Goal: Task Accomplishment & Management: Use online tool/utility

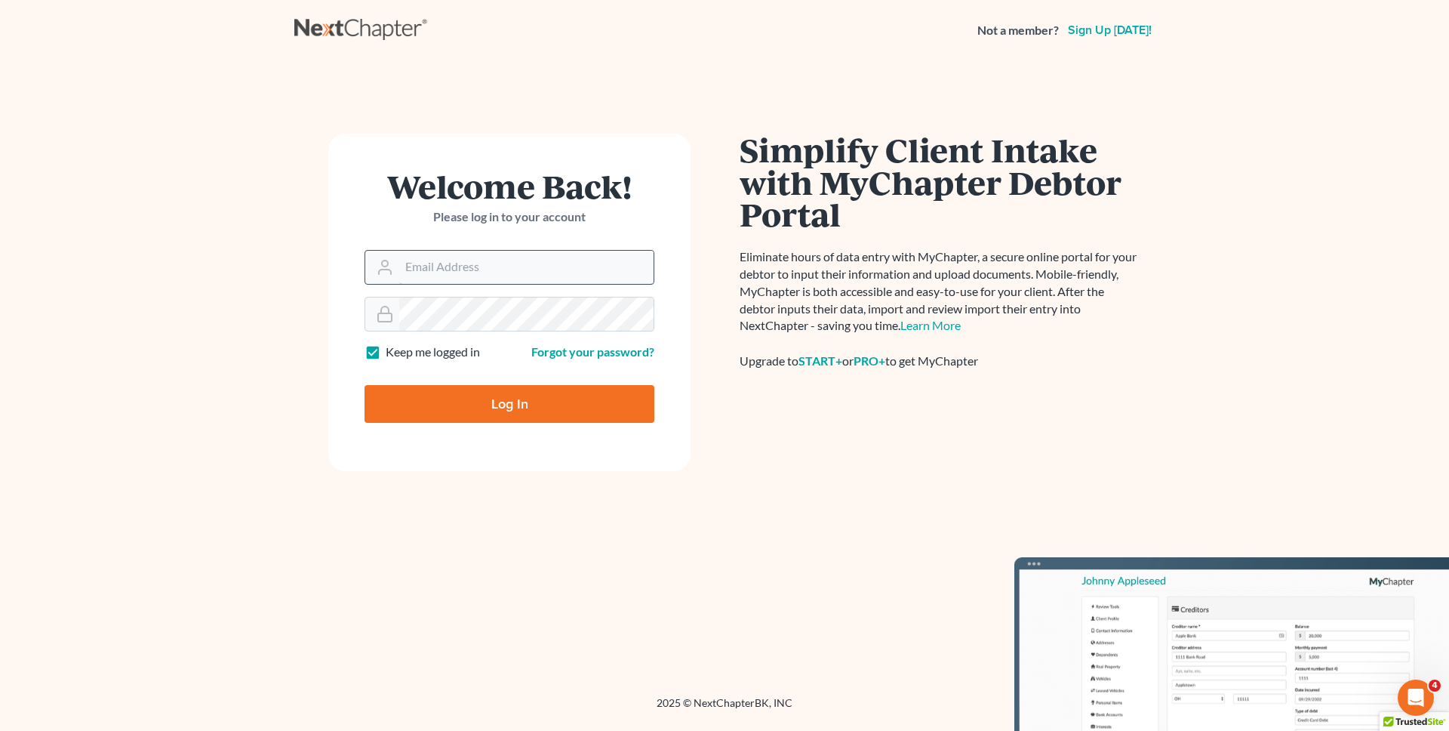
click at [417, 256] on input "Email Address" at bounding box center [526, 267] width 254 height 33
type input "[EMAIL_ADDRESS][DOMAIN_NAME]"
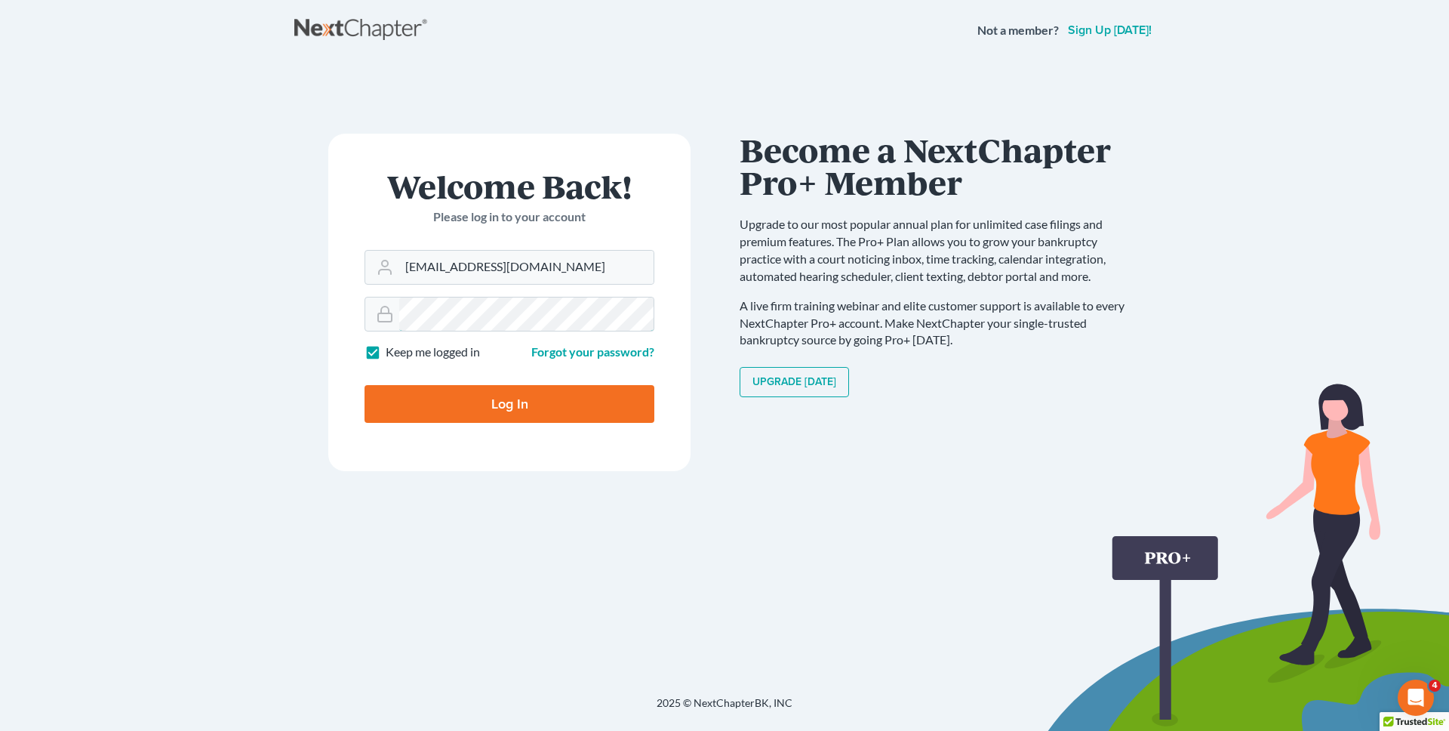
click at [365, 385] on input "Log In" at bounding box center [510, 404] width 290 height 38
type input "Thinking..."
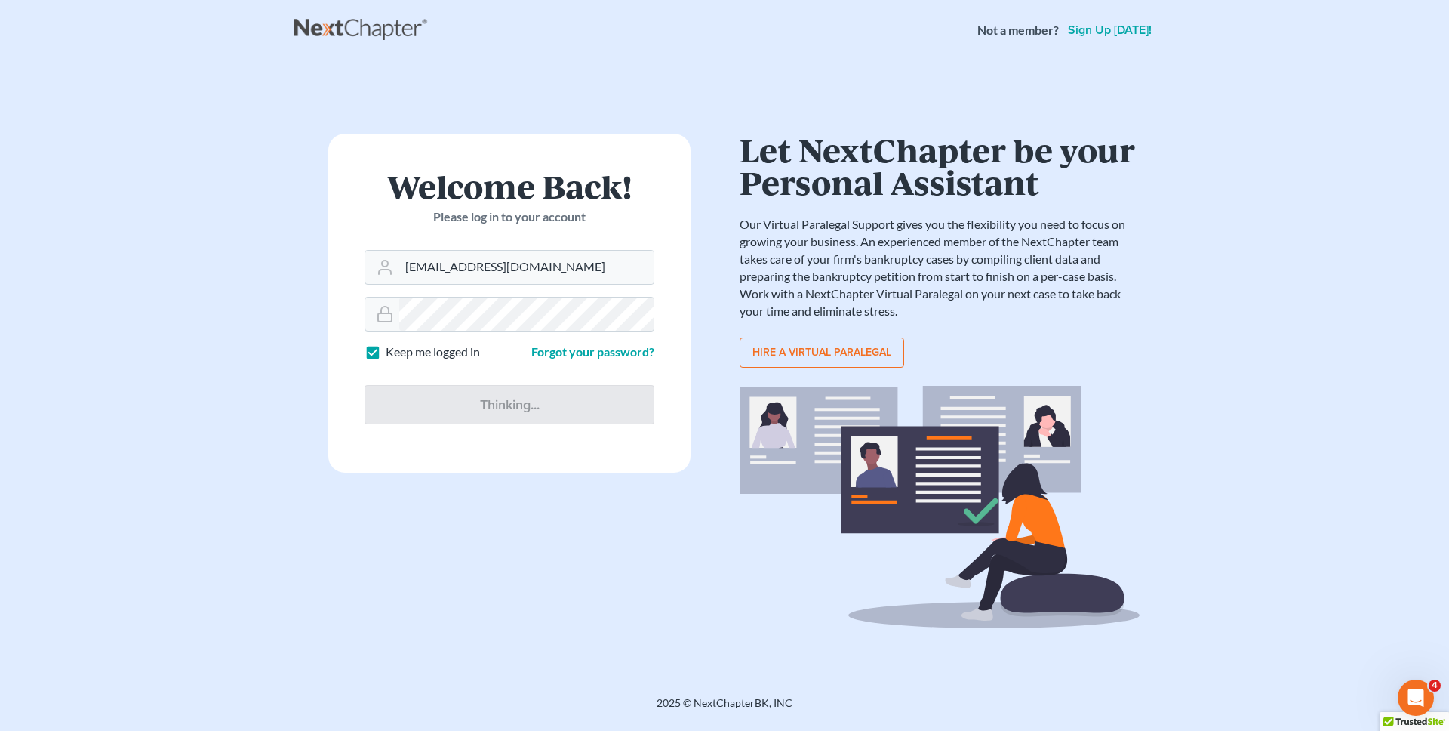
click at [388, 47] on nav "Not a member? Sign up today!" at bounding box center [724, 30] width 1449 height 60
click at [371, 32] on link at bounding box center [362, 30] width 136 height 27
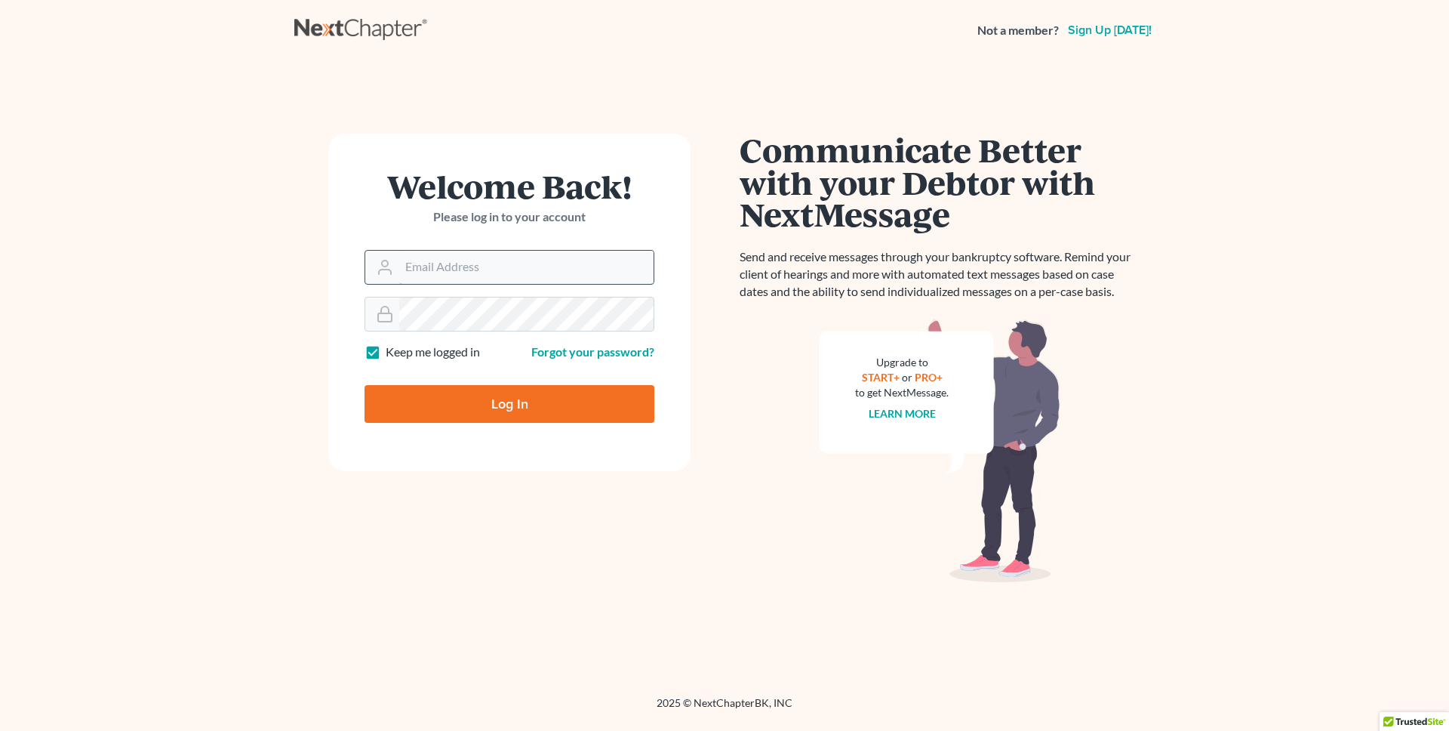
click at [532, 271] on input "Email Address" at bounding box center [526, 267] width 254 height 33
type input "[EMAIL_ADDRESS][DOMAIN_NAME]"
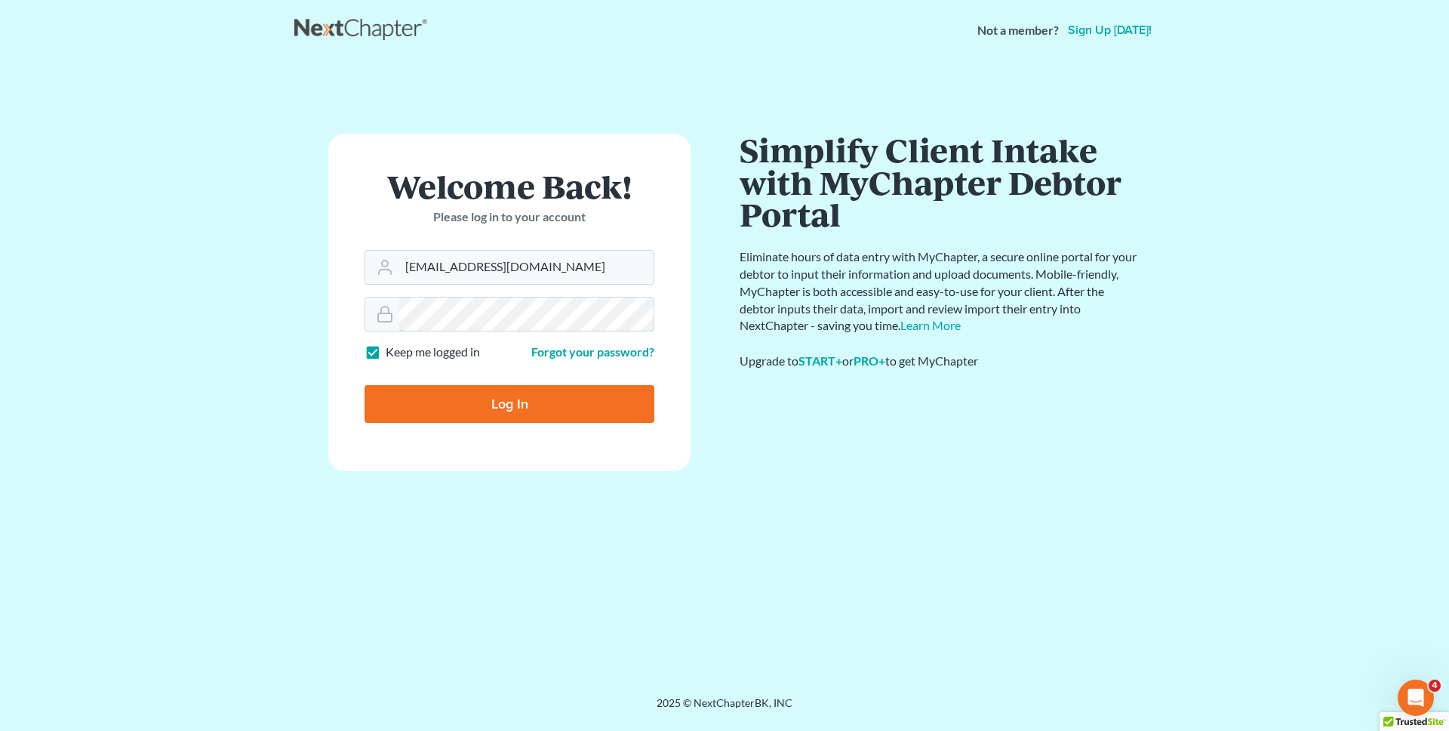
click at [365, 385] on input "Log In" at bounding box center [510, 404] width 290 height 38
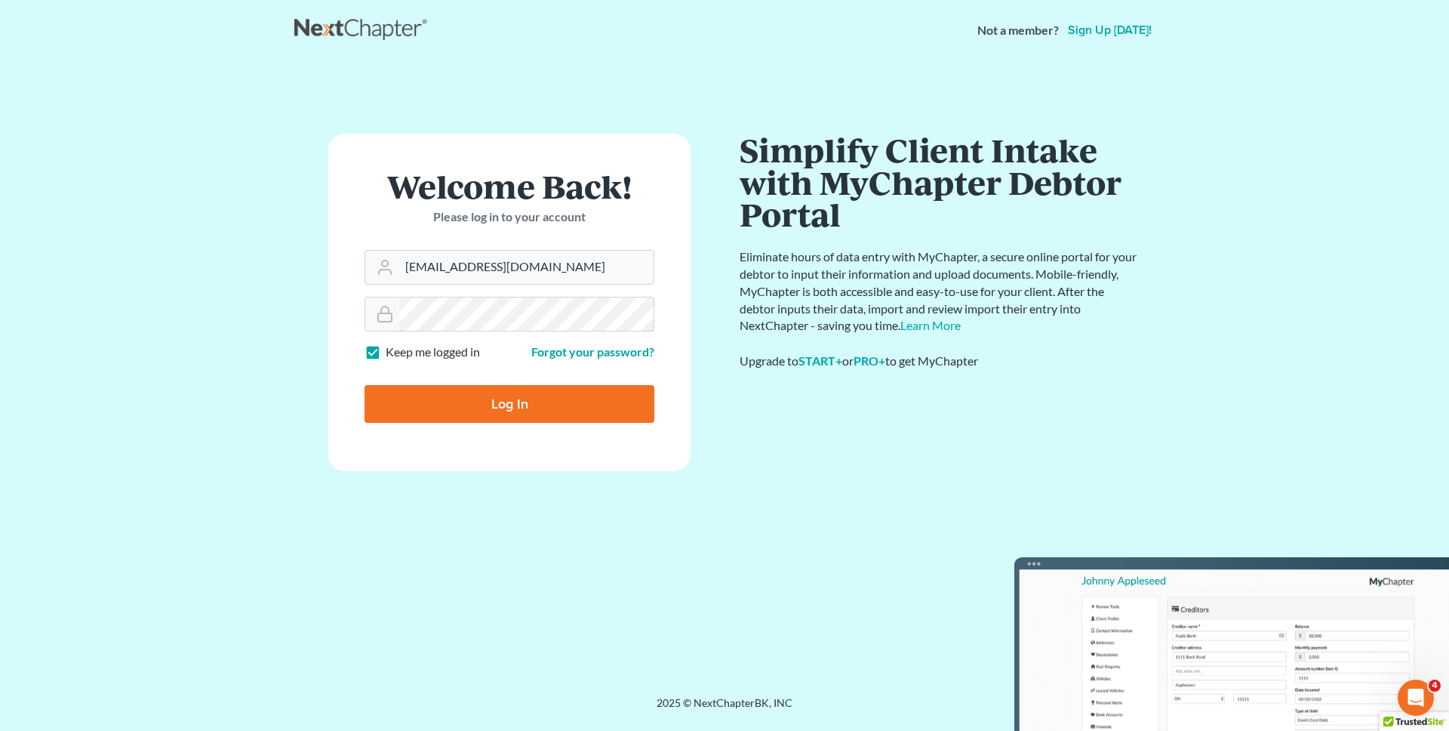
type input "Thinking..."
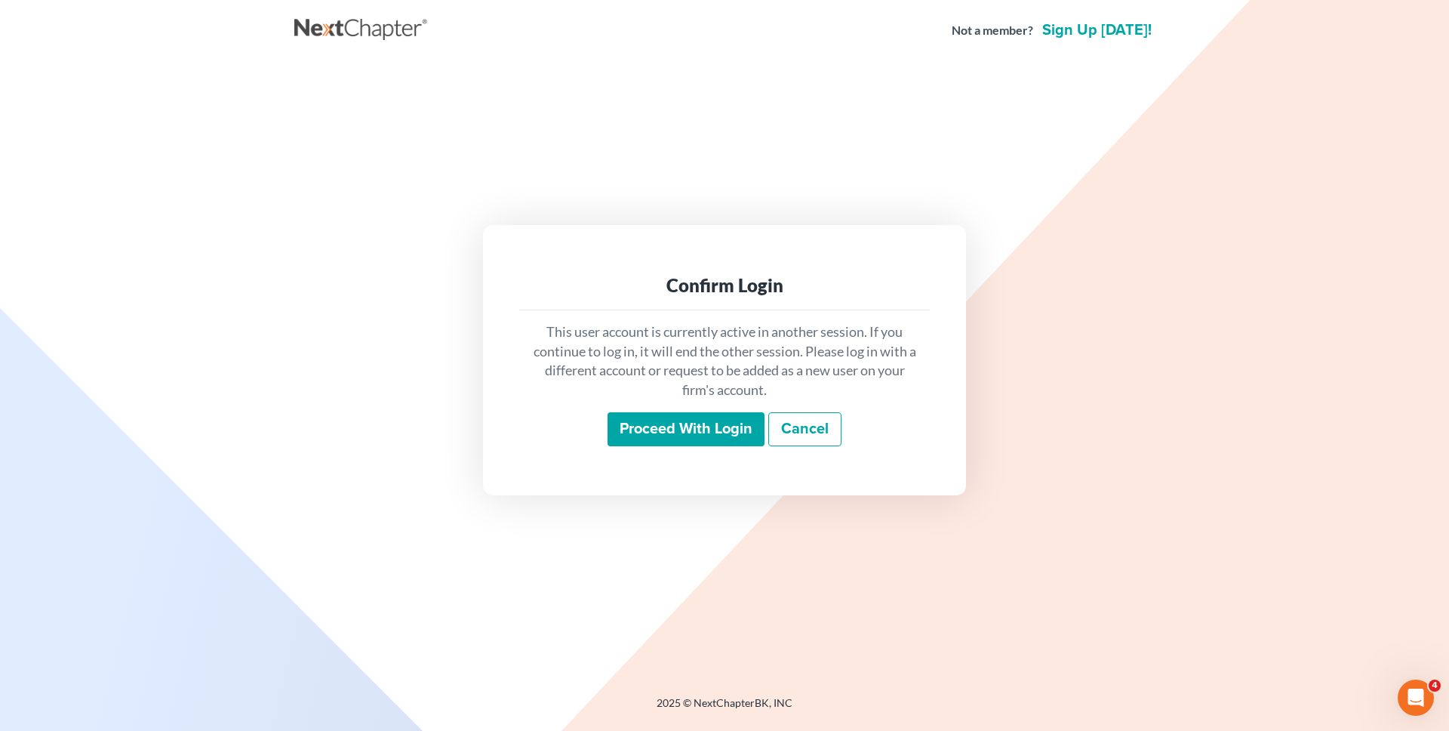
click at [730, 438] on input "Proceed with login" at bounding box center [686, 429] width 157 height 35
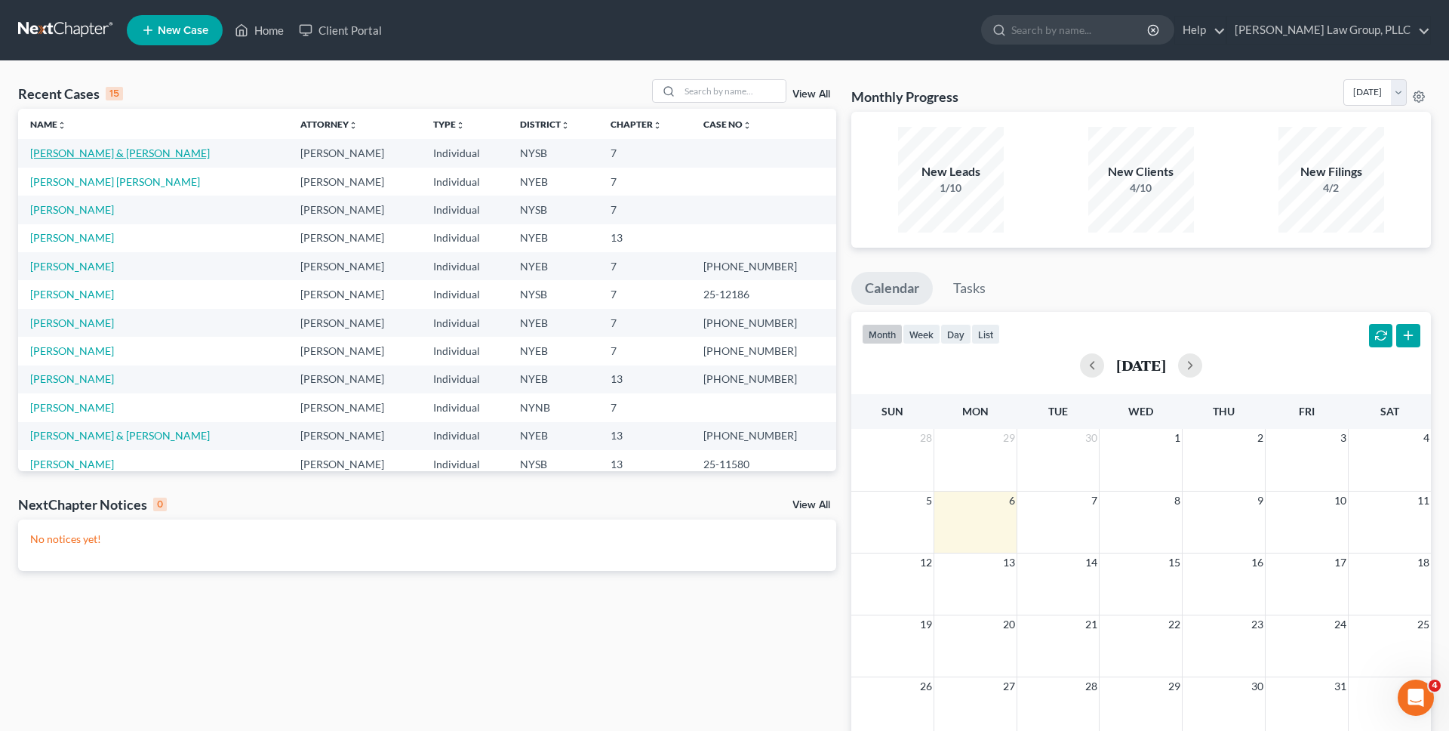
click at [119, 146] on link "[PERSON_NAME] & [PERSON_NAME]" at bounding box center [120, 152] width 180 height 13
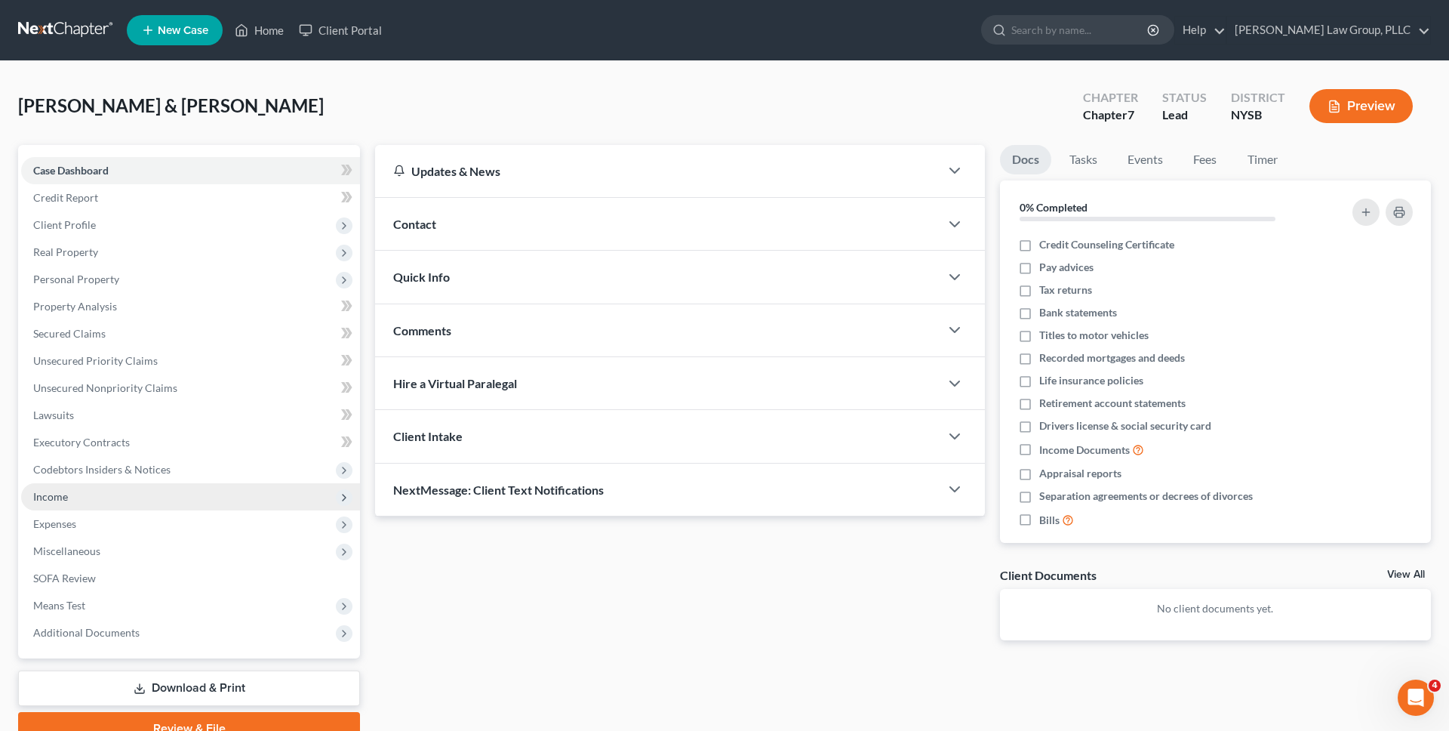
click at [81, 490] on span "Income" at bounding box center [190, 496] width 339 height 27
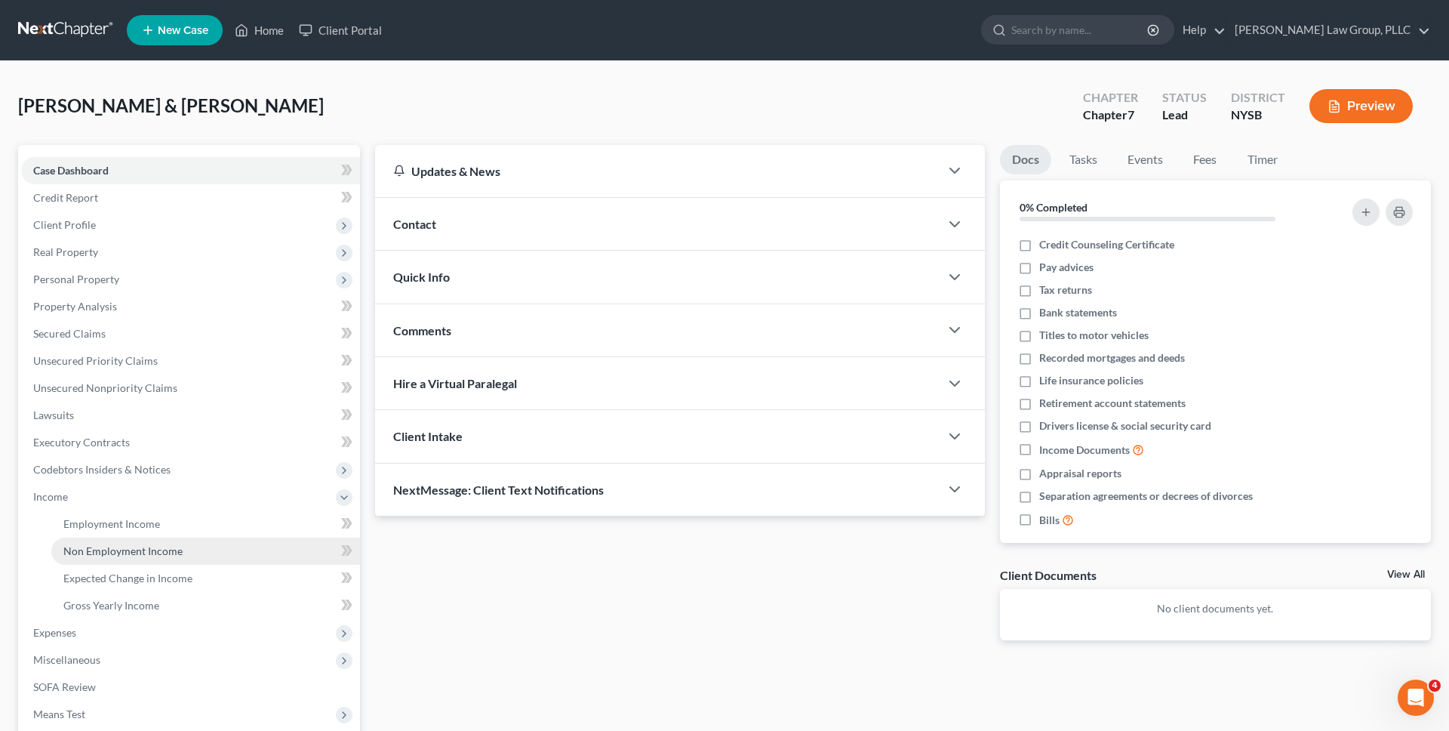
click at [94, 550] on span "Non Employment Income" at bounding box center [122, 550] width 119 height 13
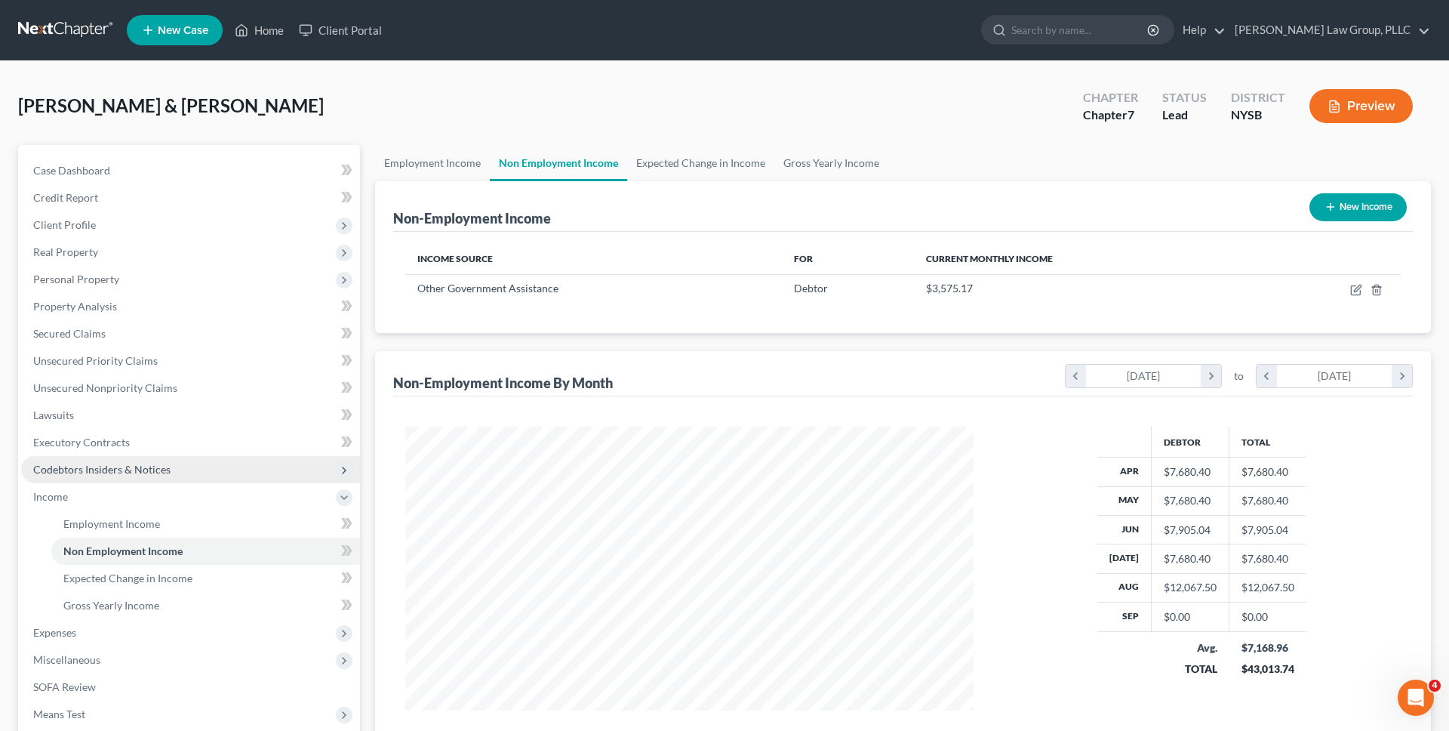
scroll to position [284, 599]
click at [79, 23] on link at bounding box center [66, 30] width 97 height 27
